Goal: Navigation & Orientation: Find specific page/section

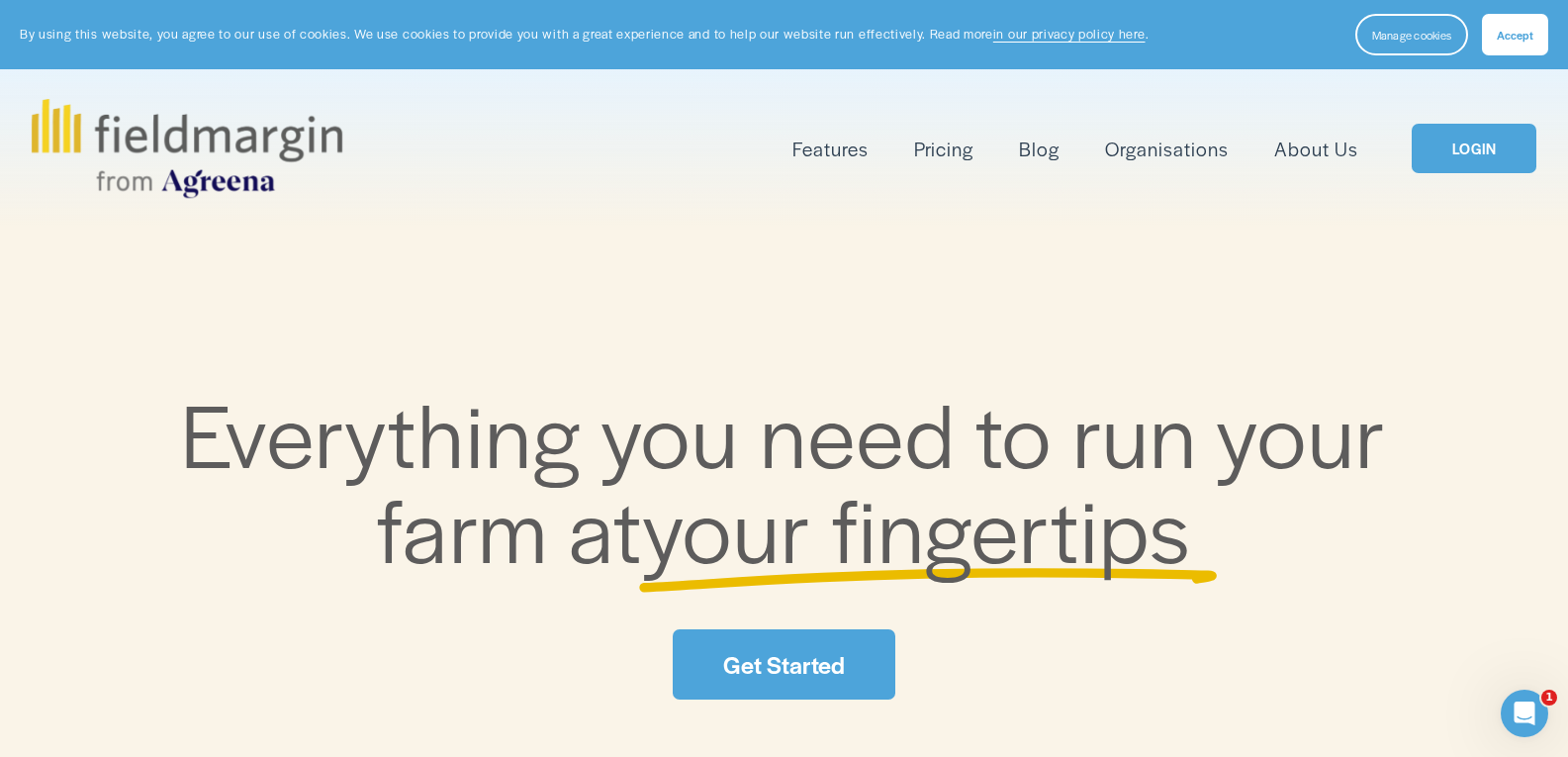
click at [1450, 162] on link "LOGIN" at bounding box center [1473, 149] width 125 height 51
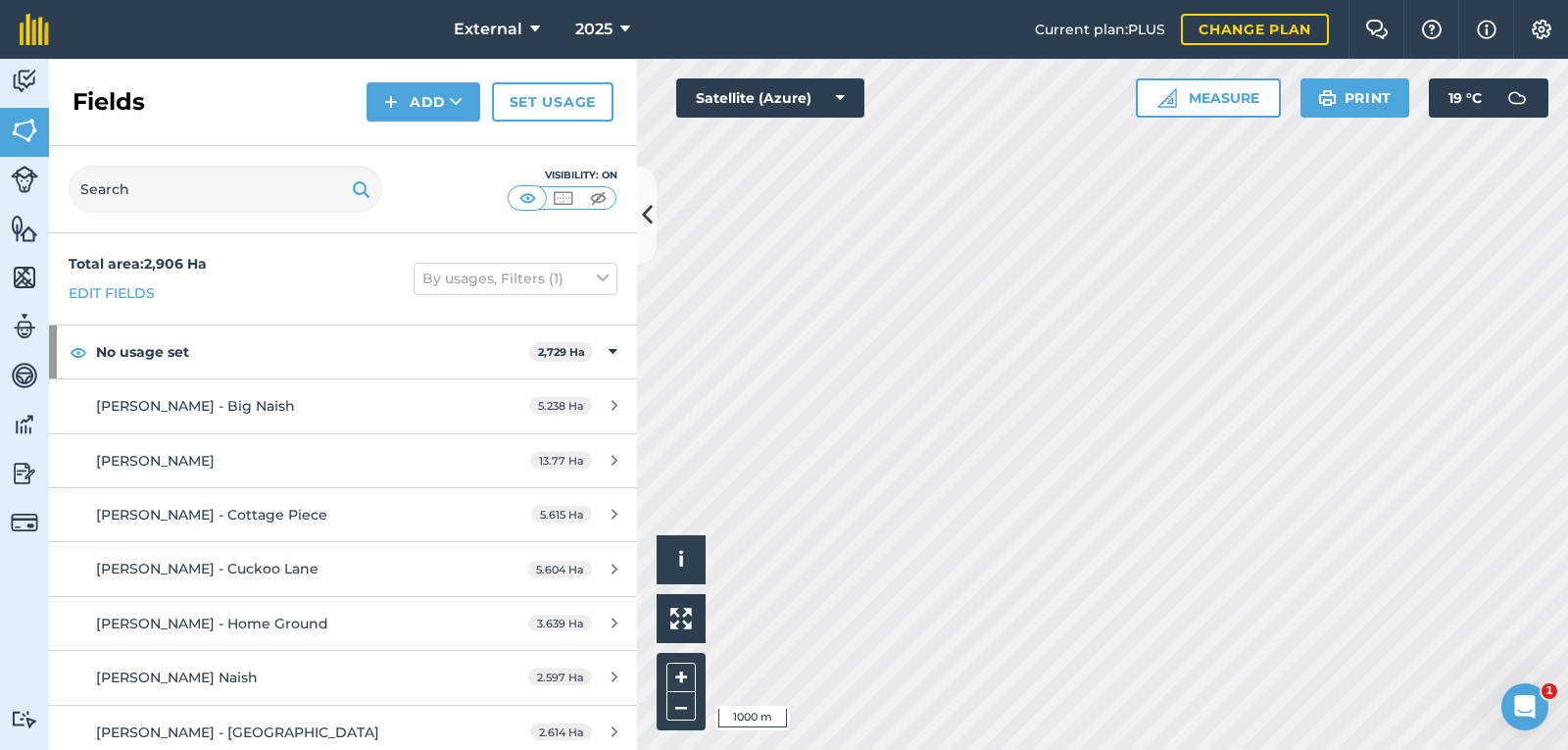
click at [590, 434] on div "Activity Fields Livestock Features Maps Team Vehicles Data Reporting Billing Tu…" at bounding box center [784, 404] width 1568 height 691
click at [1174, 749] on html "External 2025 Current plan : PLUS Change plan Farm Chat Help Info Settings Exte…" at bounding box center [784, 375] width 1568 height 750
